Goal: Information Seeking & Learning: Learn about a topic

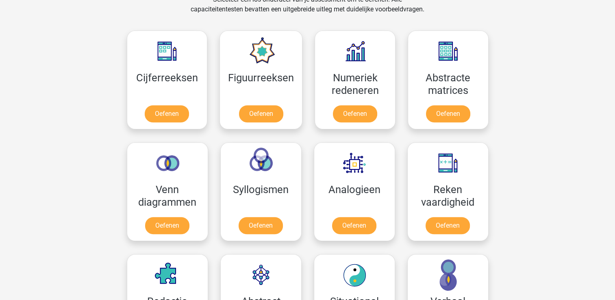
scroll to position [348, 0]
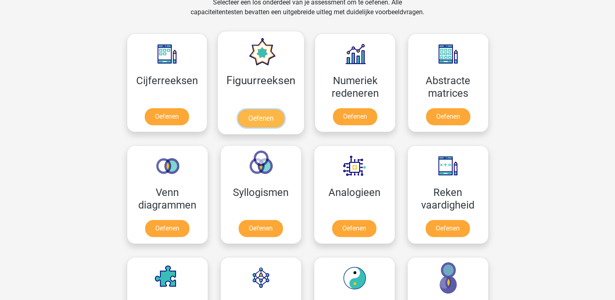
click at [252, 109] on link "Oefenen" at bounding box center [261, 118] width 46 height 18
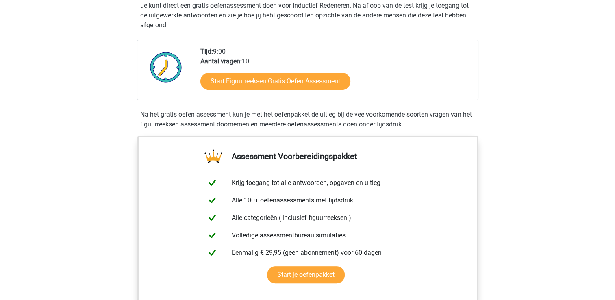
scroll to position [172, 0]
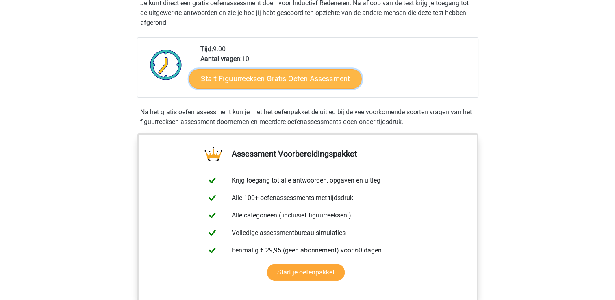
click at [302, 76] on link "Start Figuurreeksen Gratis Oefen Assessment" at bounding box center [275, 79] width 172 height 20
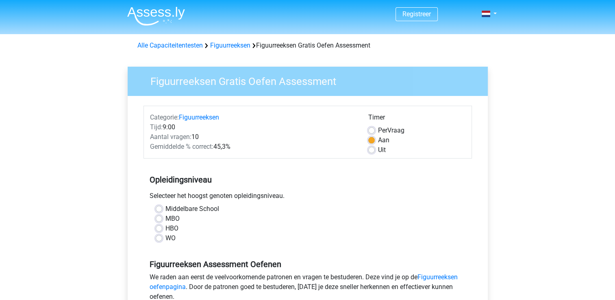
click at [165, 230] on label "HBO" at bounding box center [171, 229] width 13 height 10
click at [160, 230] on input "HBO" at bounding box center [159, 228] width 7 height 8
radio input "true"
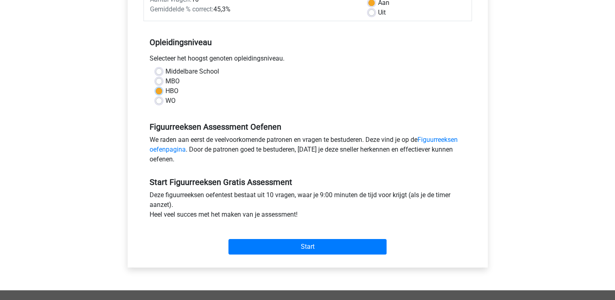
scroll to position [135, 0]
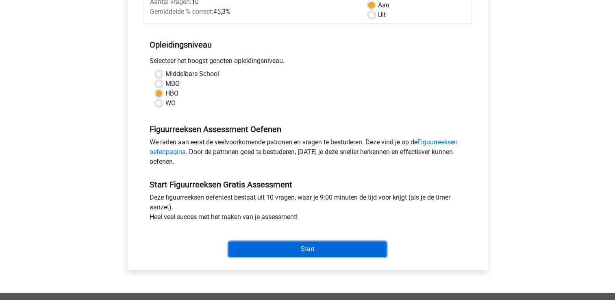
click at [317, 245] on input "Start" at bounding box center [307, 248] width 158 height 15
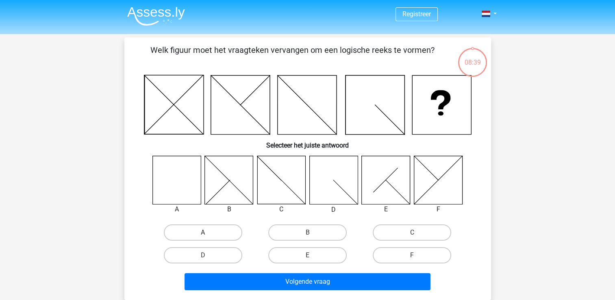
click at [212, 235] on label "A" at bounding box center [203, 232] width 78 height 16
click at [208, 235] on input "A" at bounding box center [205, 234] width 5 height 5
radio input "true"
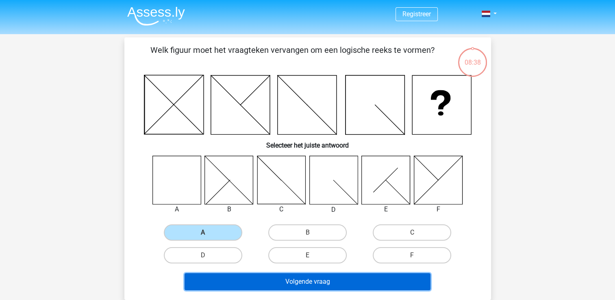
click at [322, 286] on button "Volgende vraag" at bounding box center [308, 281] width 246 height 17
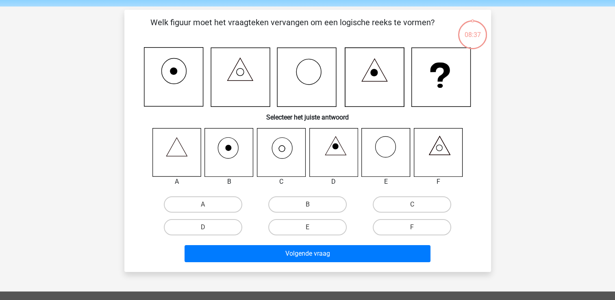
scroll to position [37, 0]
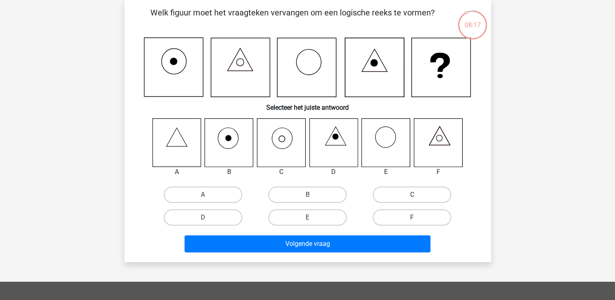
drag, startPoint x: 322, startPoint y: 286, endPoint x: 442, endPoint y: 194, distance: 151.0
click at [442, 194] on div "Registreer Nederlands English" at bounding box center [307, 230] width 615 height 534
click at [411, 193] on label "C" at bounding box center [412, 195] width 78 height 16
click at [412, 195] on input "C" at bounding box center [414, 197] width 5 height 5
radio input "true"
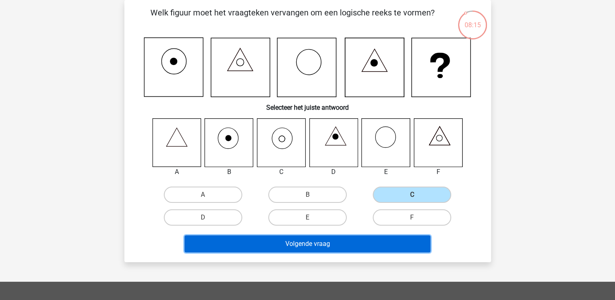
click at [326, 244] on button "Volgende vraag" at bounding box center [308, 243] width 246 height 17
